Goal: Transaction & Acquisition: Purchase product/service

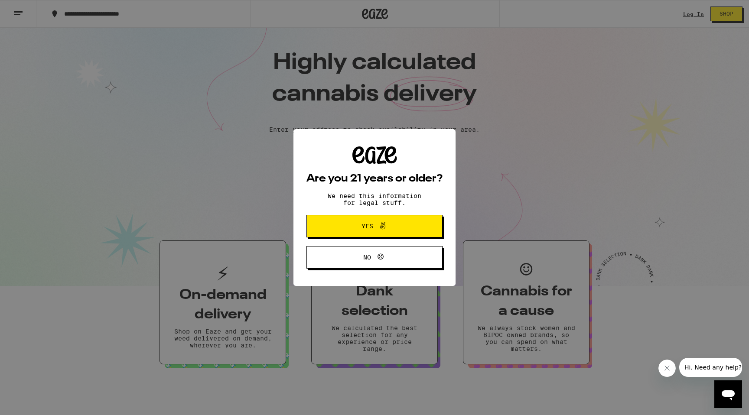
click at [365, 227] on span "Yes" at bounding box center [368, 226] width 12 height 6
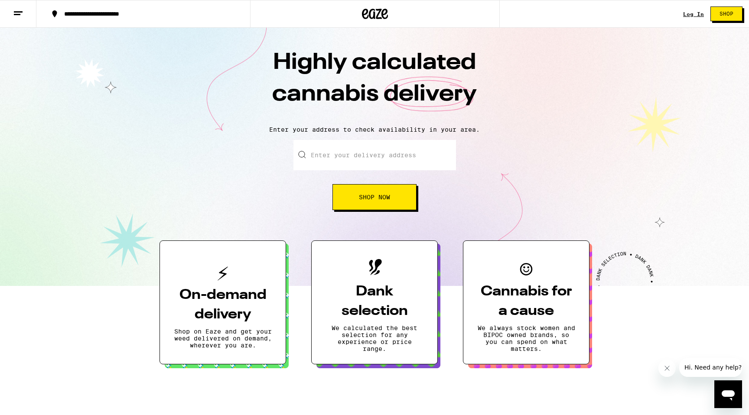
click at [397, 146] on input "Enter your delivery address" at bounding box center [374, 155] width 163 height 30
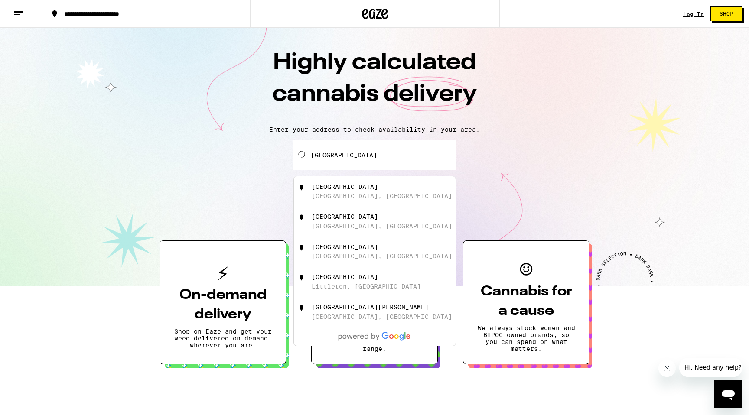
click at [378, 190] on div "[GEOGRAPHIC_DATA]" at bounding box center [345, 186] width 66 height 7
type input "[GEOGRAPHIC_DATA], [GEOGRAPHIC_DATA], [GEOGRAPHIC_DATA]"
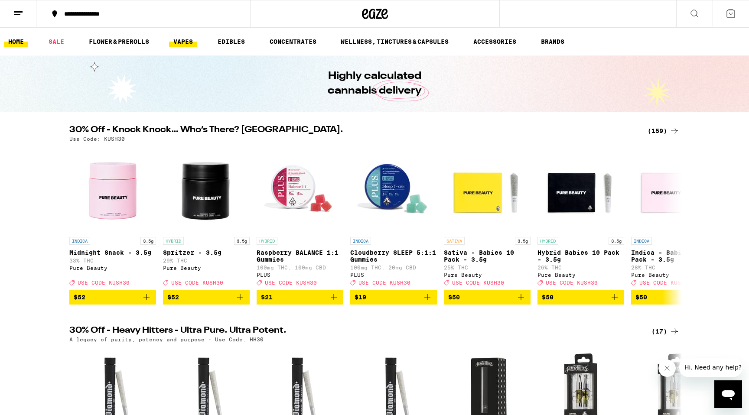
click at [189, 42] on link "VAPES" at bounding box center [183, 41] width 28 height 10
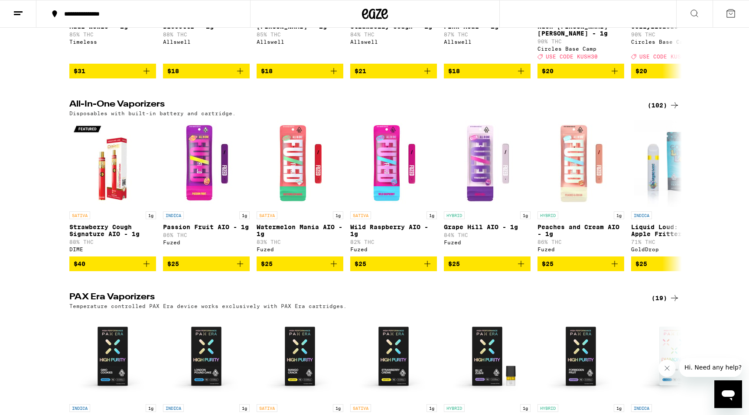
scroll to position [222, 0]
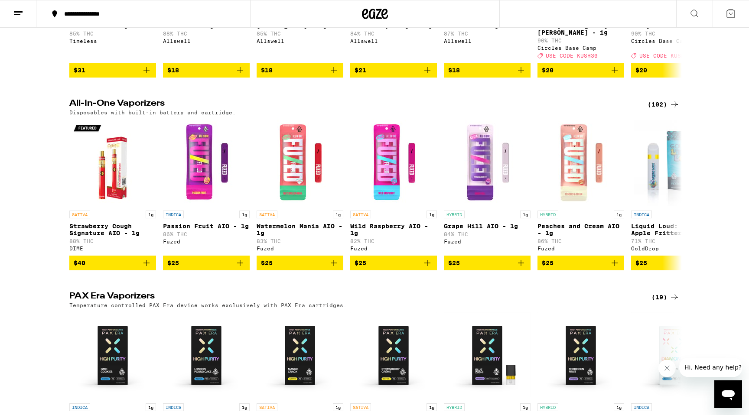
drag, startPoint x: 0, startPoint y: 253, endPoint x: 180, endPoint y: 204, distance: 186.9
click at [10, 250] on div "All-In-One Vaporizers (102) Disposables with built-in battery and cartridge. SA…" at bounding box center [374, 184] width 749 height 171
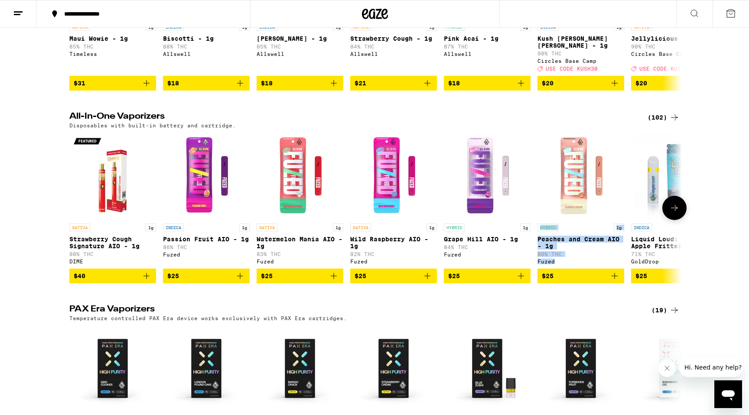
scroll to position [0, 0]
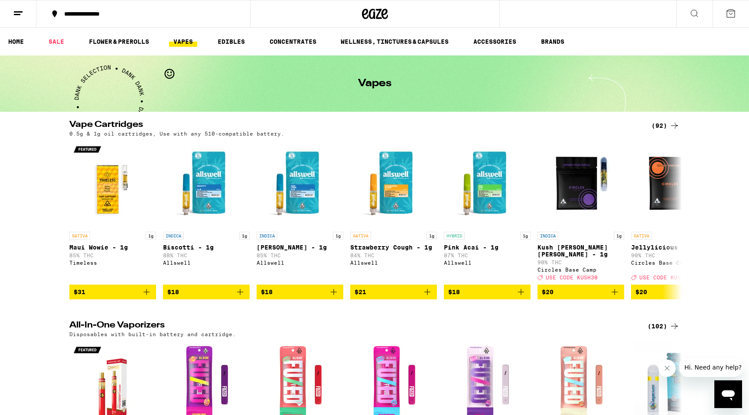
click at [695, 14] on icon at bounding box center [694, 13] width 10 height 10
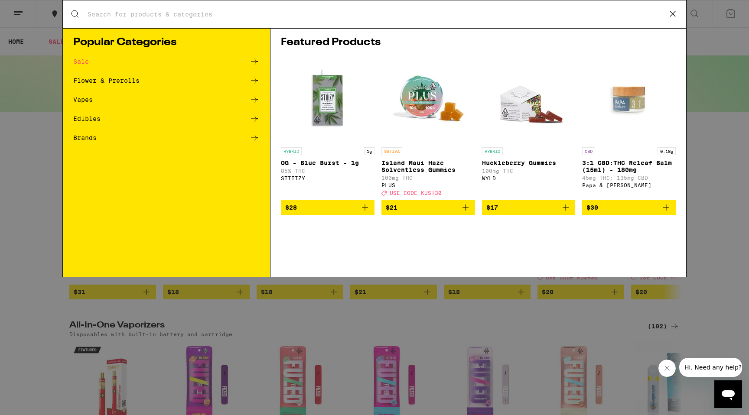
click at [414, 16] on input "Search for Products" at bounding box center [373, 14] width 572 height 8
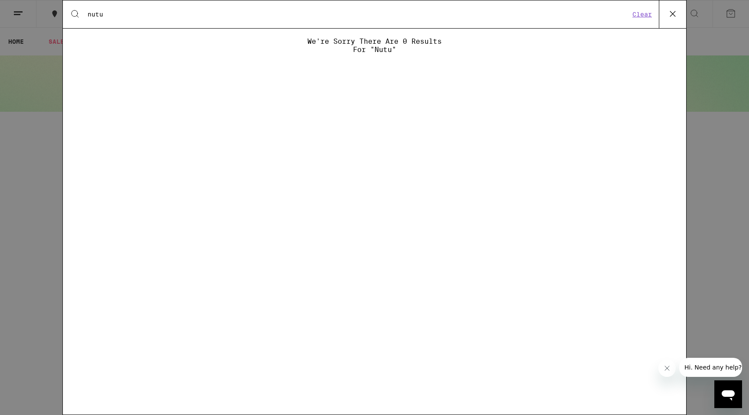
drag, startPoint x: 414, startPoint y: 16, endPoint x: 407, endPoint y: 18, distance: 6.9
click at [409, 20] on div "Search for Products nutu Clear" at bounding box center [374, 14] width 623 height 28
click at [127, 16] on input "nutu" at bounding box center [358, 14] width 543 height 8
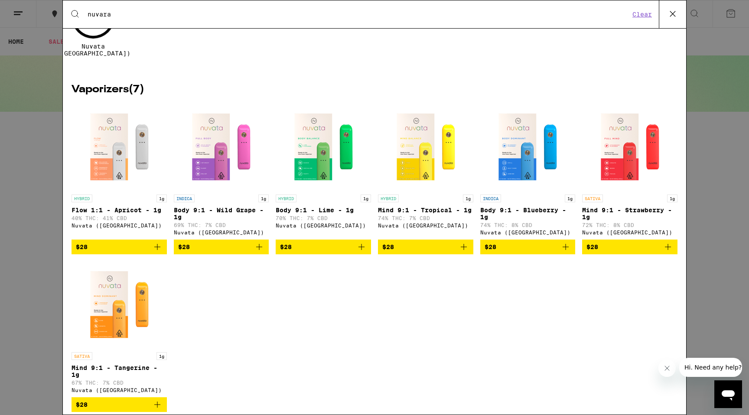
scroll to position [91, 0]
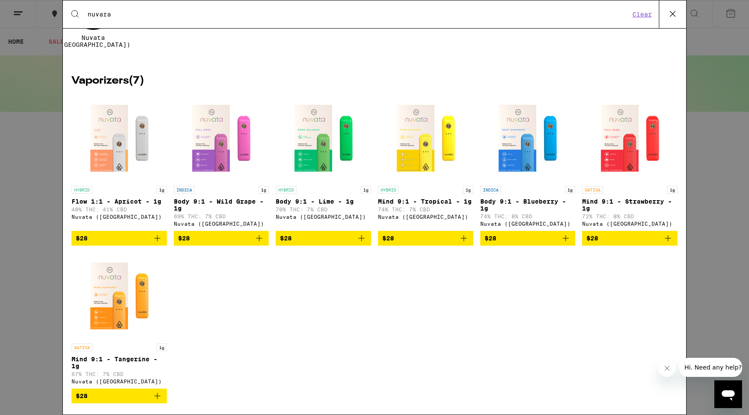
type input "nuvara"
click at [135, 202] on div "HYBRID 1g Flow 1:1 - Apricot - 1g 40% THC: 41% CBD Nuvata ([GEOGRAPHIC_DATA])" at bounding box center [119, 206] width 95 height 41
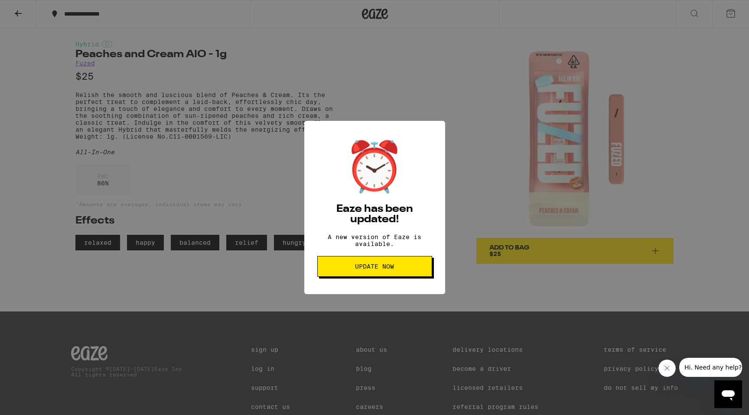
click at [333, 268] on span "Update Now" at bounding box center [375, 267] width 100 height 6
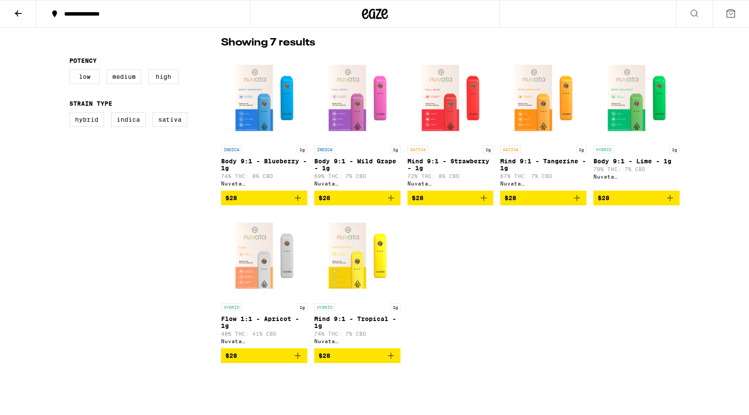
scroll to position [225, 0]
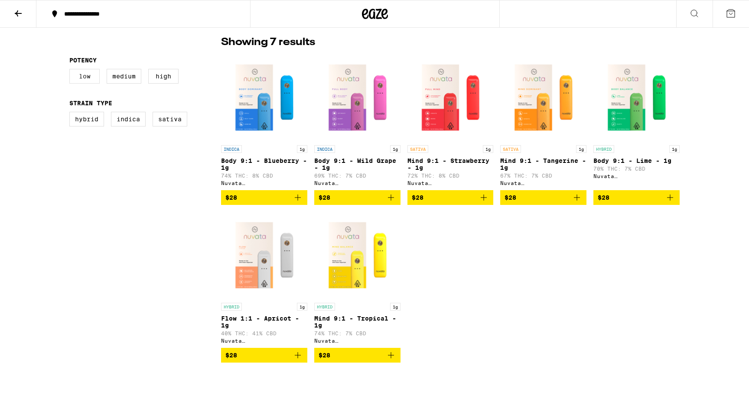
click at [89, 77] on label "Low" at bounding box center [84, 76] width 30 height 15
click at [72, 71] on input "Low" at bounding box center [71, 70] width 0 height 0
checkbox input "true"
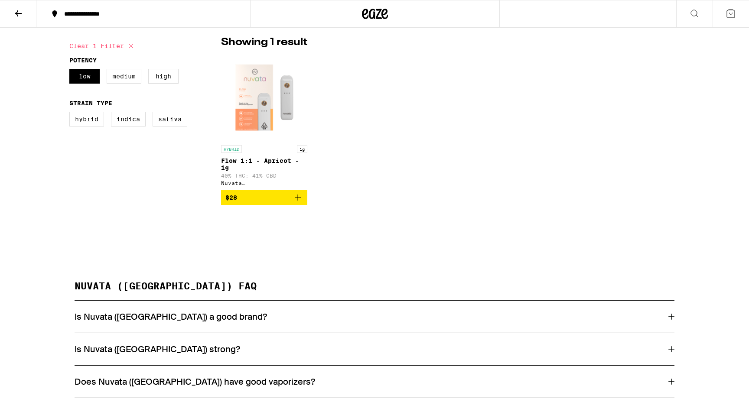
click at [125, 79] on label "Medium" at bounding box center [124, 76] width 35 height 15
click at [72, 71] on input "Medium" at bounding box center [71, 70] width 0 height 0
checkbox input "true"
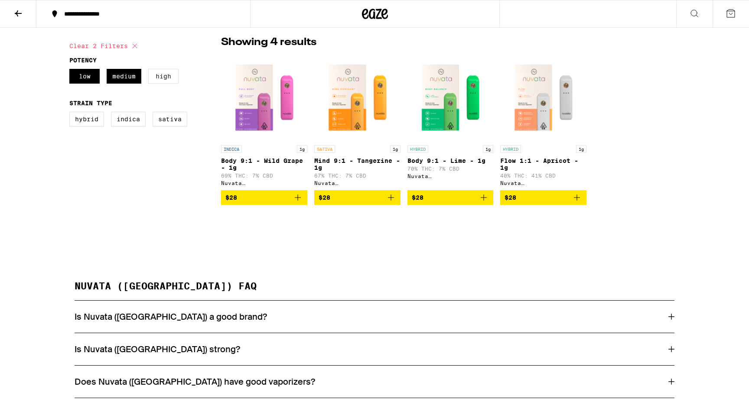
click at [167, 76] on label "High" at bounding box center [163, 76] width 30 height 15
click at [72, 71] on input "High" at bounding box center [71, 70] width 0 height 0
checkbox input "true"
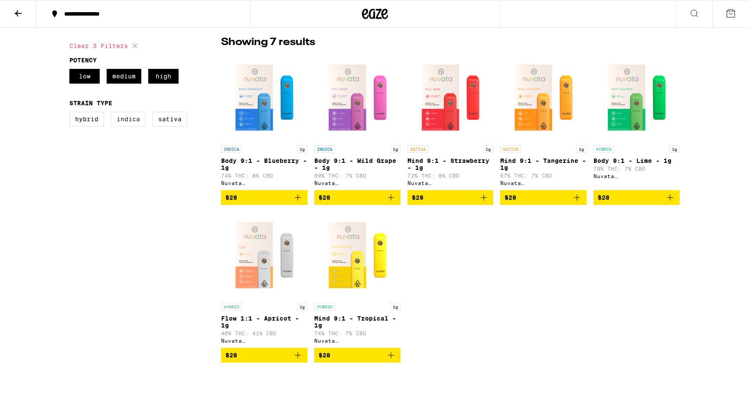
click at [126, 123] on label "Indica" at bounding box center [128, 119] width 35 height 15
click at [72, 114] on input "Indica" at bounding box center [71, 113] width 0 height 0
checkbox input "true"
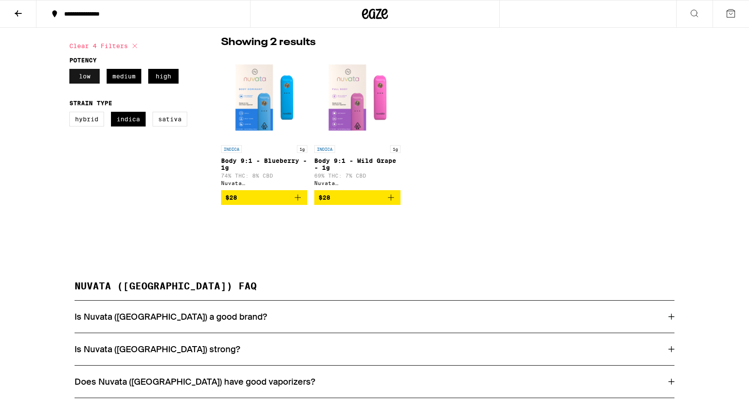
click at [86, 71] on label "Low" at bounding box center [84, 76] width 30 height 15
click at [72, 71] on input "Low" at bounding box center [71, 70] width 0 height 0
checkbox input "false"
click at [126, 76] on label "Medium" at bounding box center [124, 76] width 35 height 15
click at [72, 71] on input "Medium" at bounding box center [71, 70] width 0 height 0
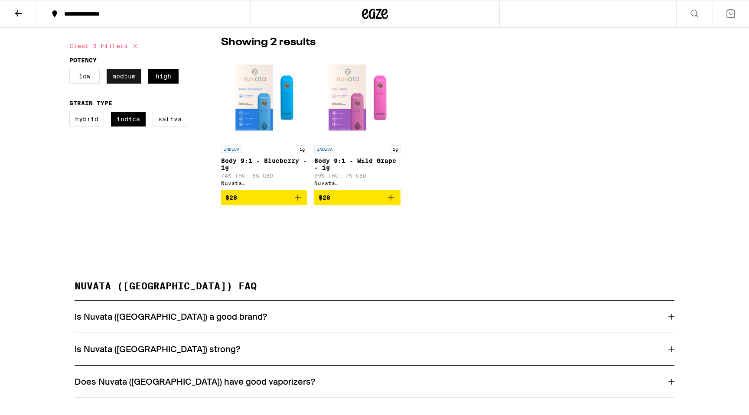
checkbox input "false"
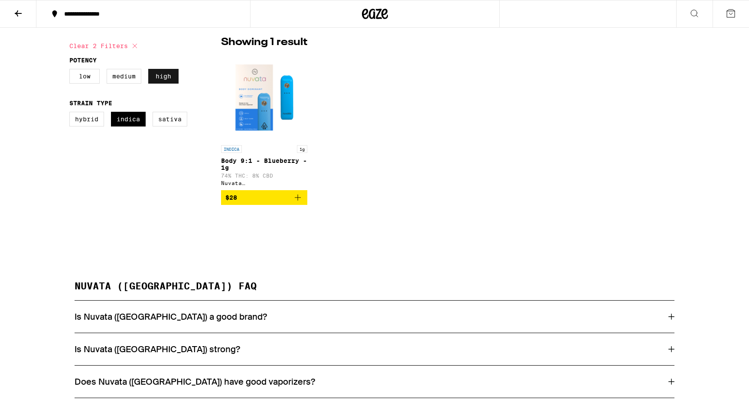
click at [164, 78] on label "High" at bounding box center [163, 76] width 30 height 15
click at [72, 71] on input "High" at bounding box center [71, 70] width 0 height 0
checkbox input "false"
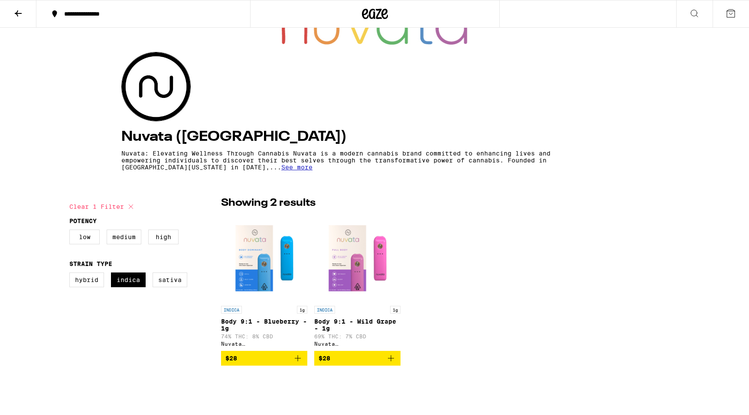
scroll to position [66, 0]
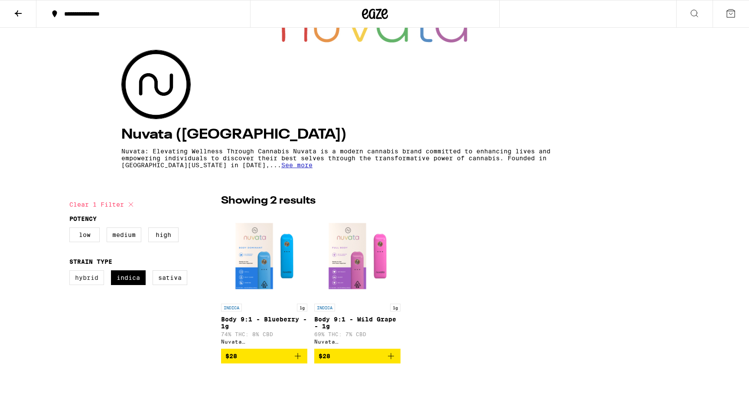
click at [82, 281] on label "Hybrid" at bounding box center [86, 277] width 35 height 15
click at [72, 272] on input "Hybrid" at bounding box center [71, 272] width 0 height 0
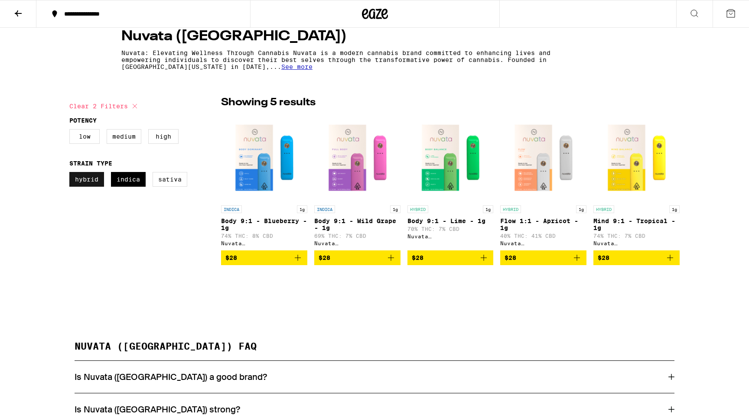
scroll to position [163, 0]
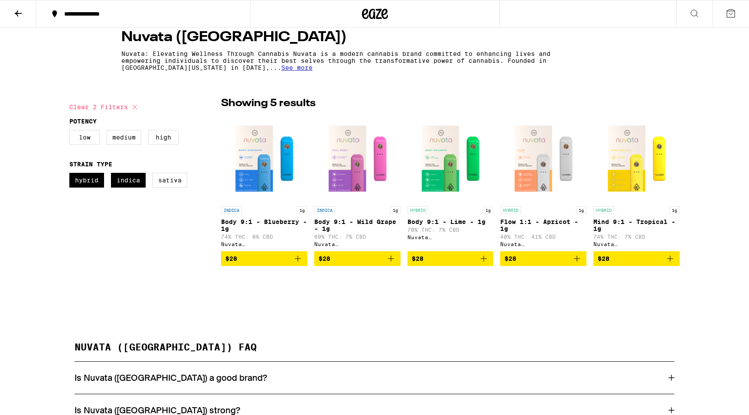
click at [94, 310] on div "Nuvata (CA) Nuvata: Elevating Wellness Through Cannabis Nuvata is a modern cann…" at bounding box center [374, 184] width 749 height 641
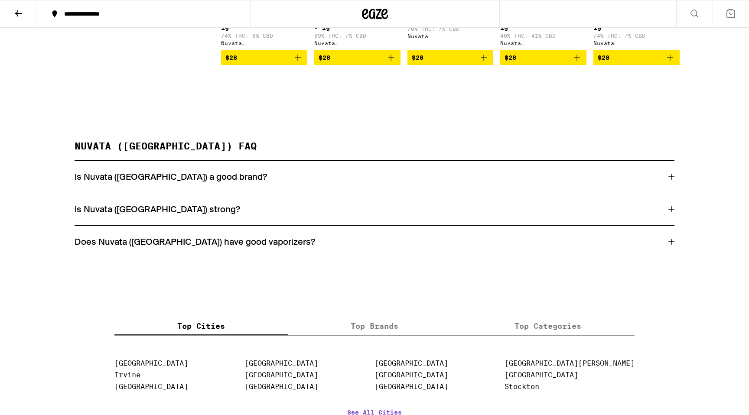
scroll to position [553, 0]
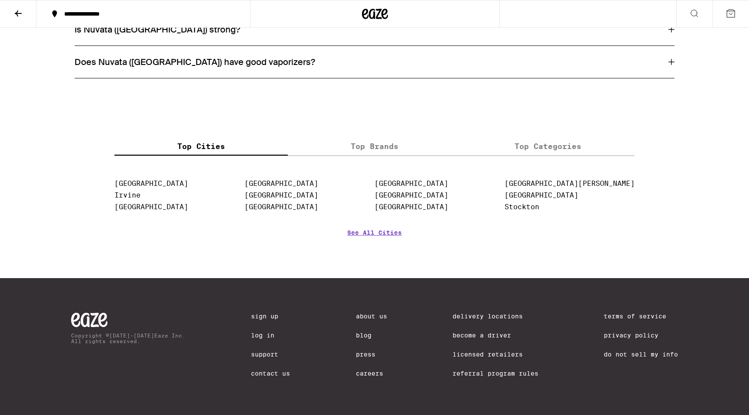
drag, startPoint x: 94, startPoint y: 310, endPoint x: 104, endPoint y: 280, distance: 31.9
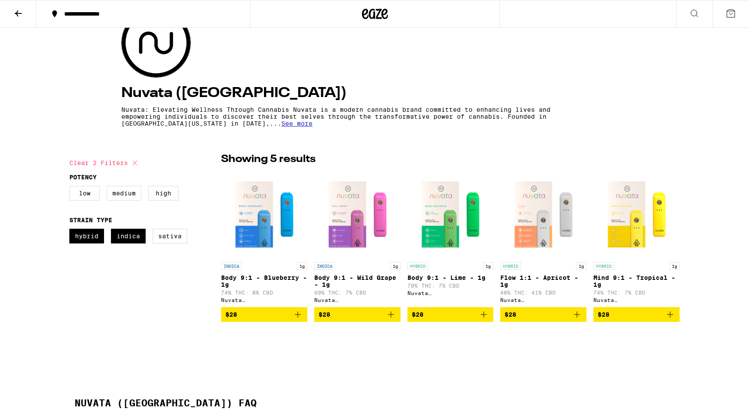
scroll to position [109, 0]
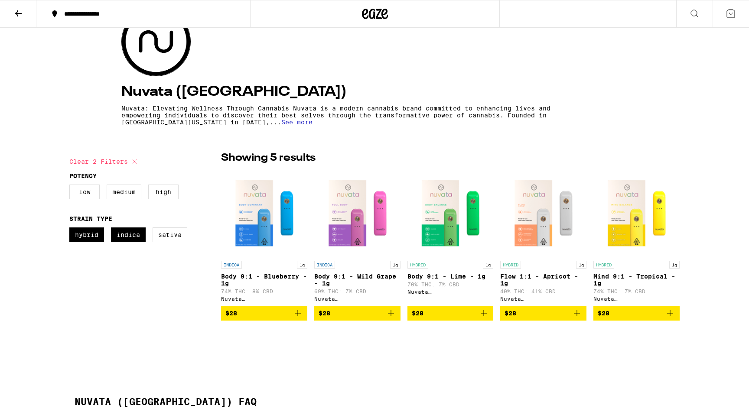
click at [136, 161] on icon at bounding box center [135, 161] width 10 height 10
checkbox input "false"
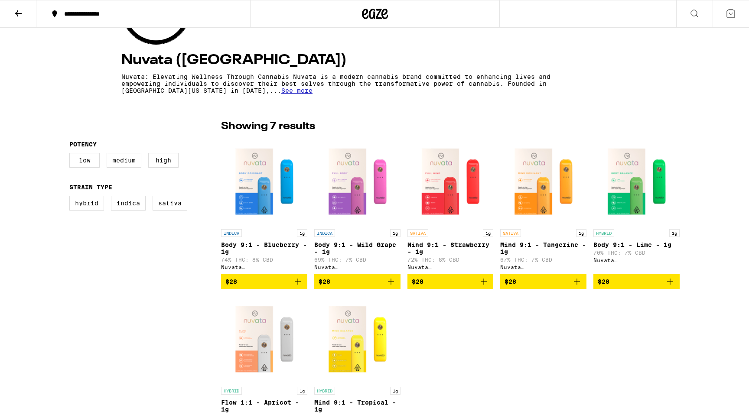
scroll to position [111, 0]
